Goal: Transaction & Acquisition: Purchase product/service

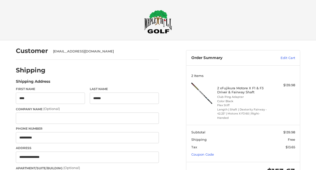
select select "**"
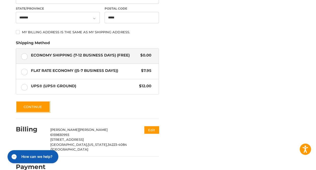
scroll to position [223, 0]
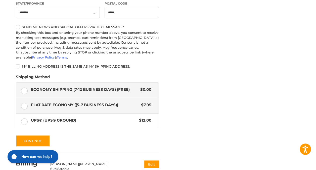
click at [24, 102] on label "Flat Rate Economy ((5-7 Business Days)) $7.95" at bounding box center [87, 105] width 143 height 15
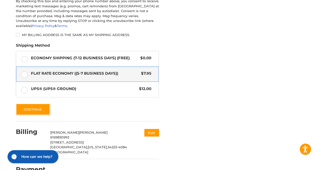
scroll to position [256, 0]
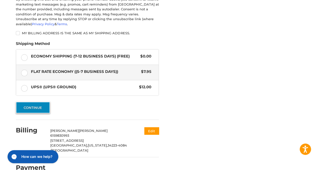
click at [34, 103] on button "Continue" at bounding box center [33, 107] width 34 height 12
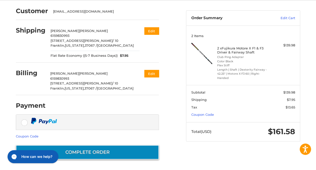
scroll to position [40, 0]
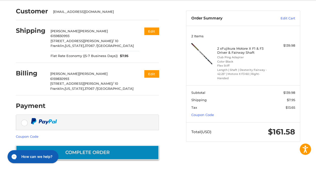
click at [85, 153] on button "Complete order" at bounding box center [87, 152] width 143 height 14
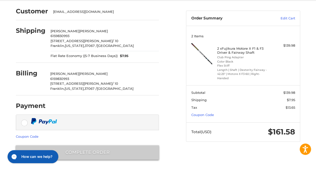
scroll to position [11, 0]
